Goal: Navigation & Orientation: Find specific page/section

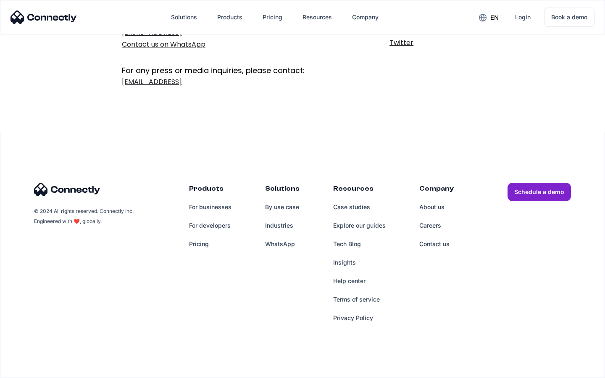
scroll to position [137, 0]
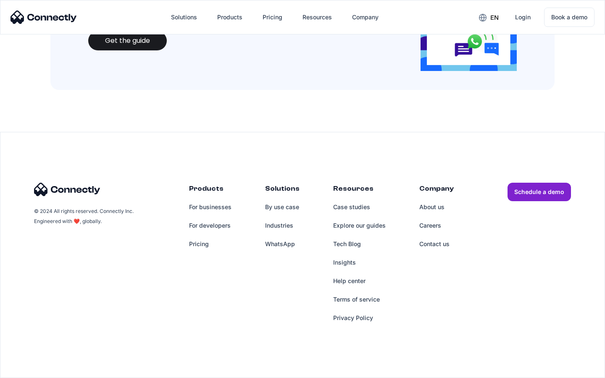
scroll to position [914, 0]
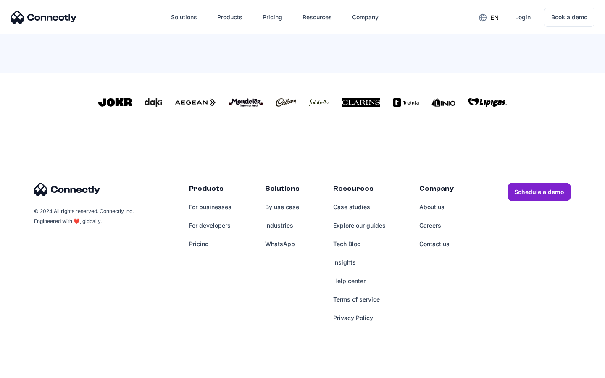
scroll to position [369, 0]
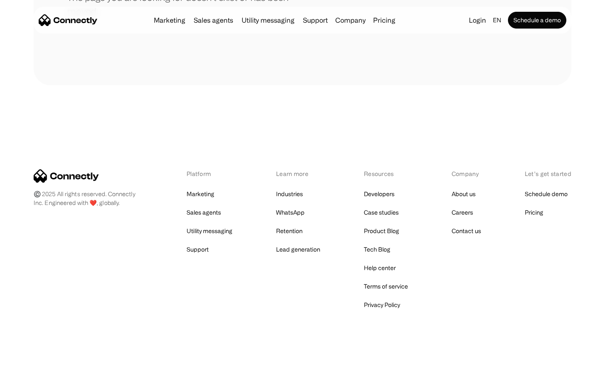
scroll to position [153, 0]
